Goal: Task Accomplishment & Management: Manage account settings

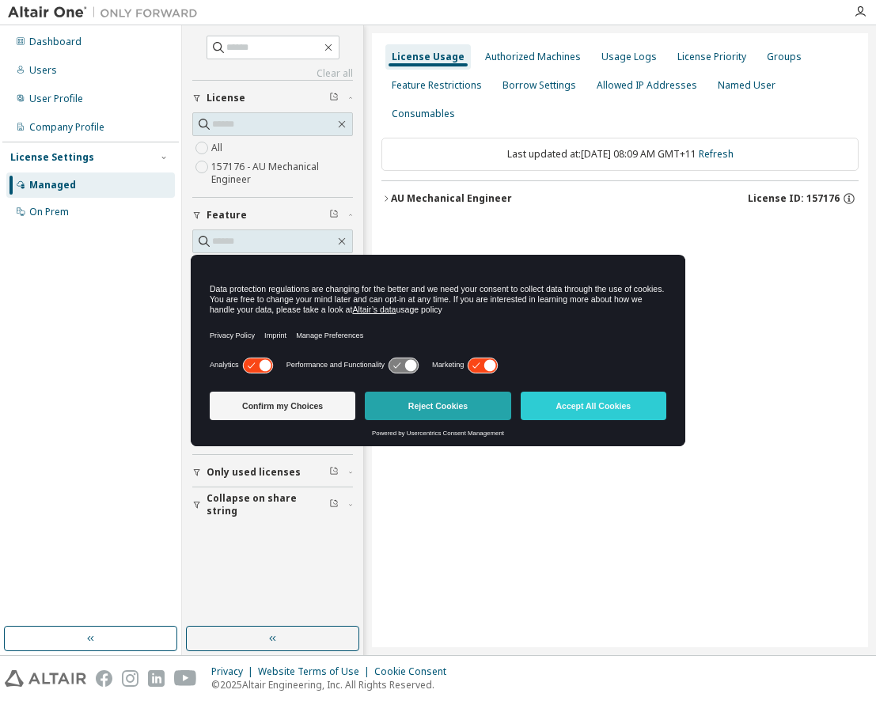
click at [447, 397] on button "Reject Cookies" at bounding box center [438, 406] width 146 height 28
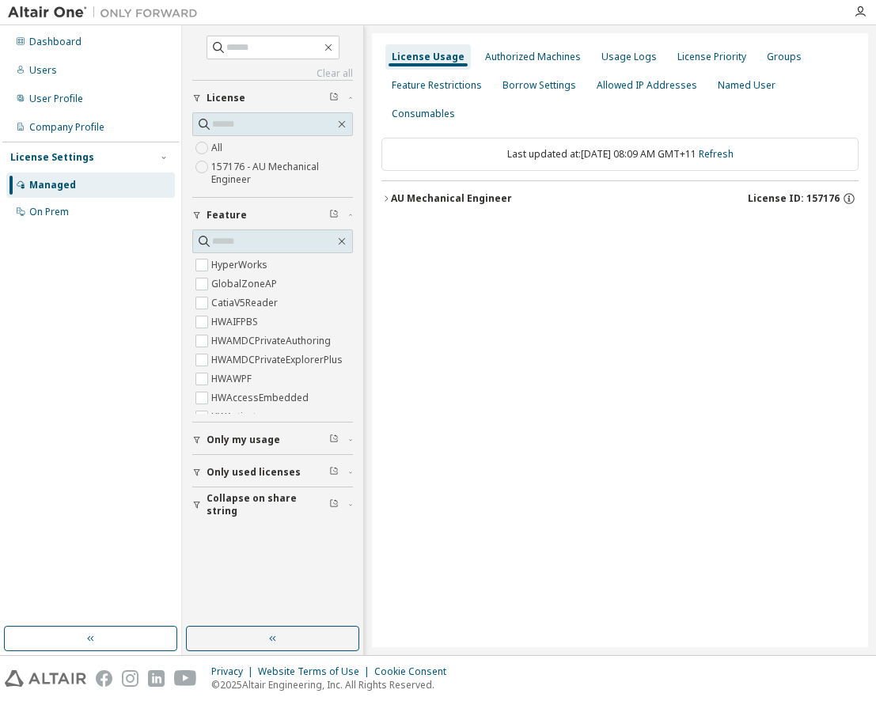
click at [456, 192] on div "AU Mechanical Engineer" at bounding box center [451, 198] width 121 height 13
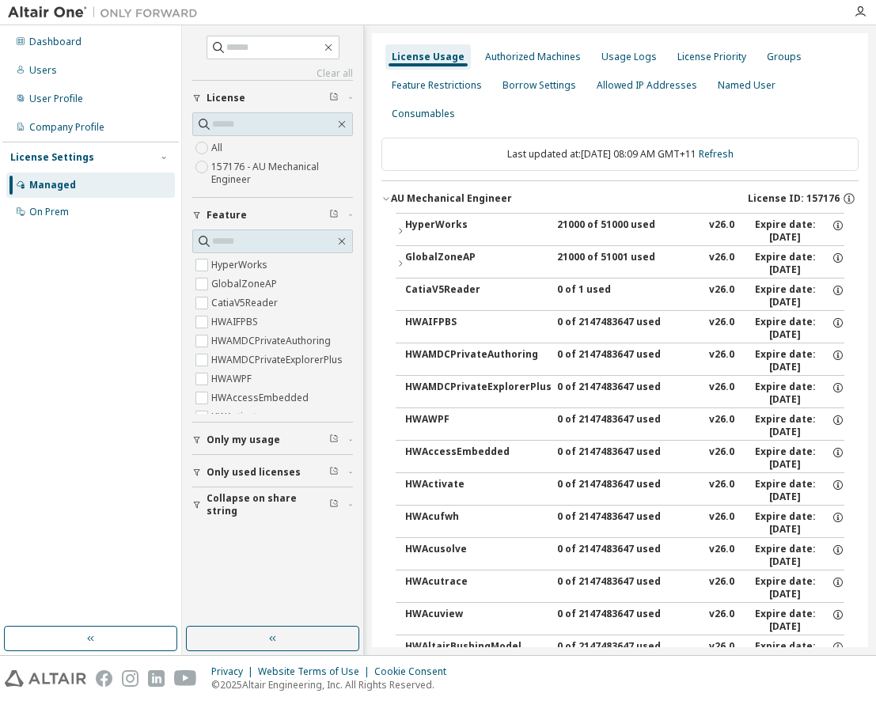
click at [441, 222] on div "HyperWorks" at bounding box center [476, 230] width 142 height 25
